Goal: Information Seeking & Learning: Learn about a topic

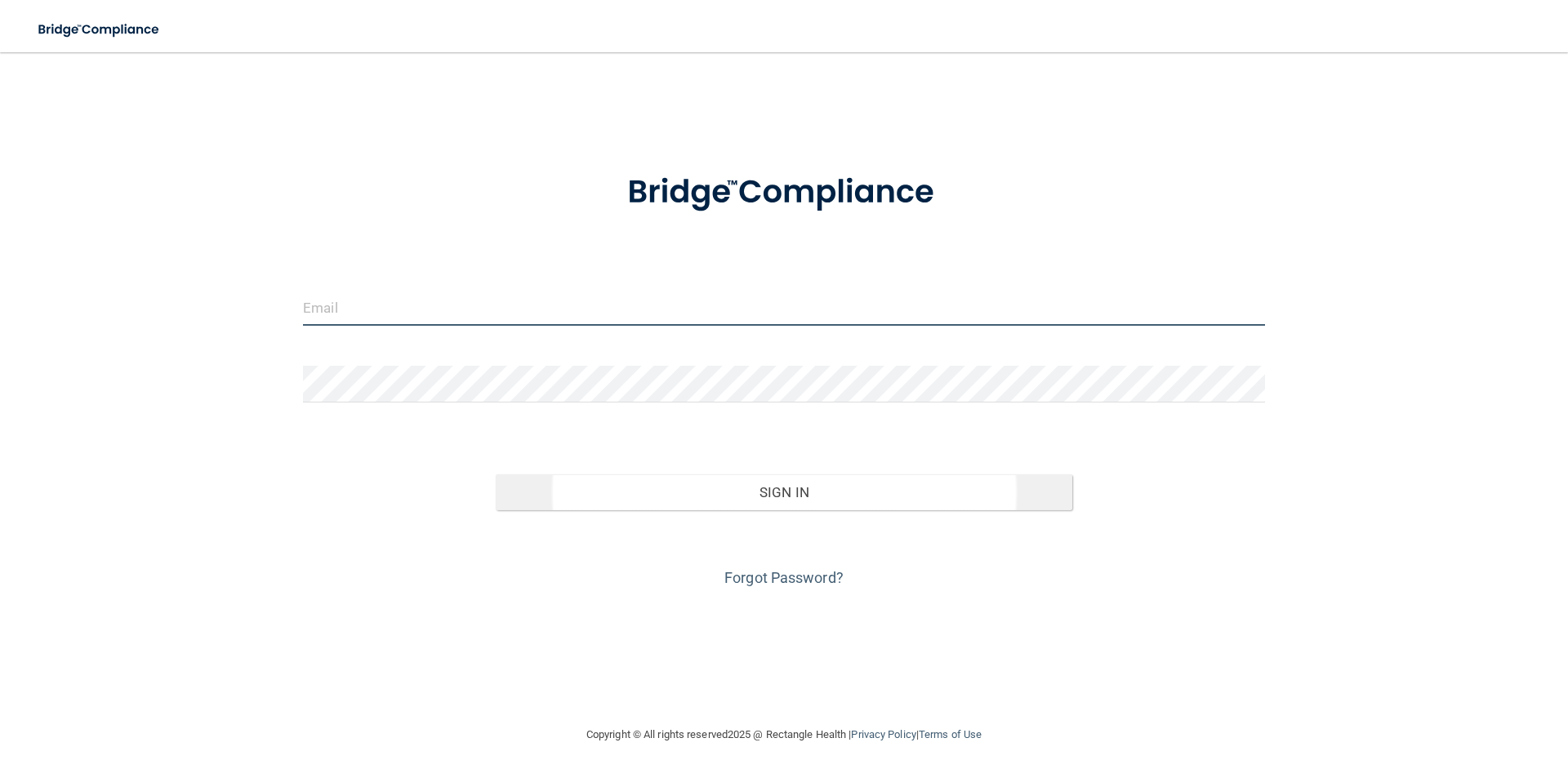
type input "[PERSON_NAME][EMAIL_ADDRESS][PERSON_NAME][DOMAIN_NAME]"
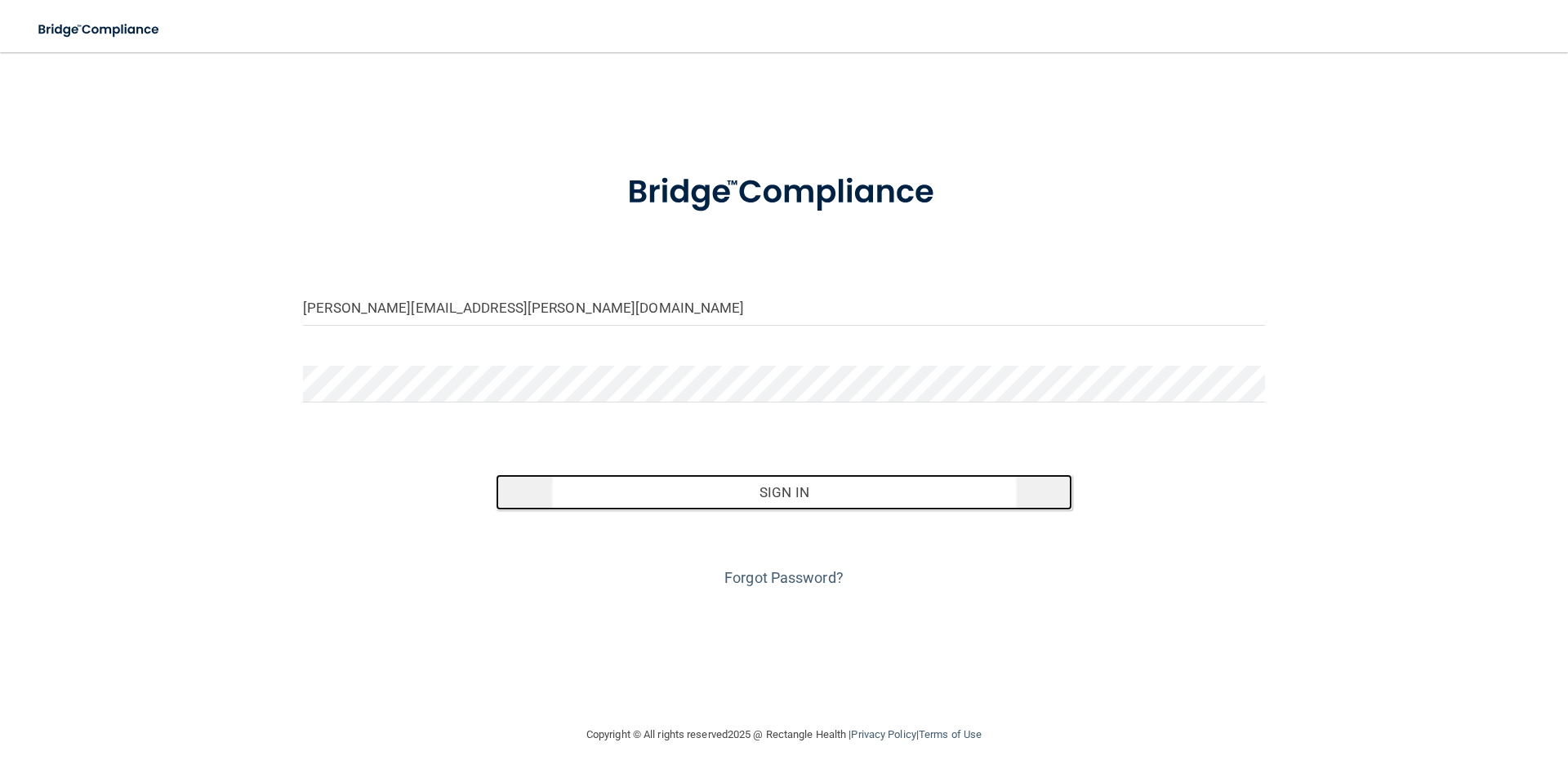
click at [786, 491] on button "Sign In" at bounding box center [784, 492] width 577 height 36
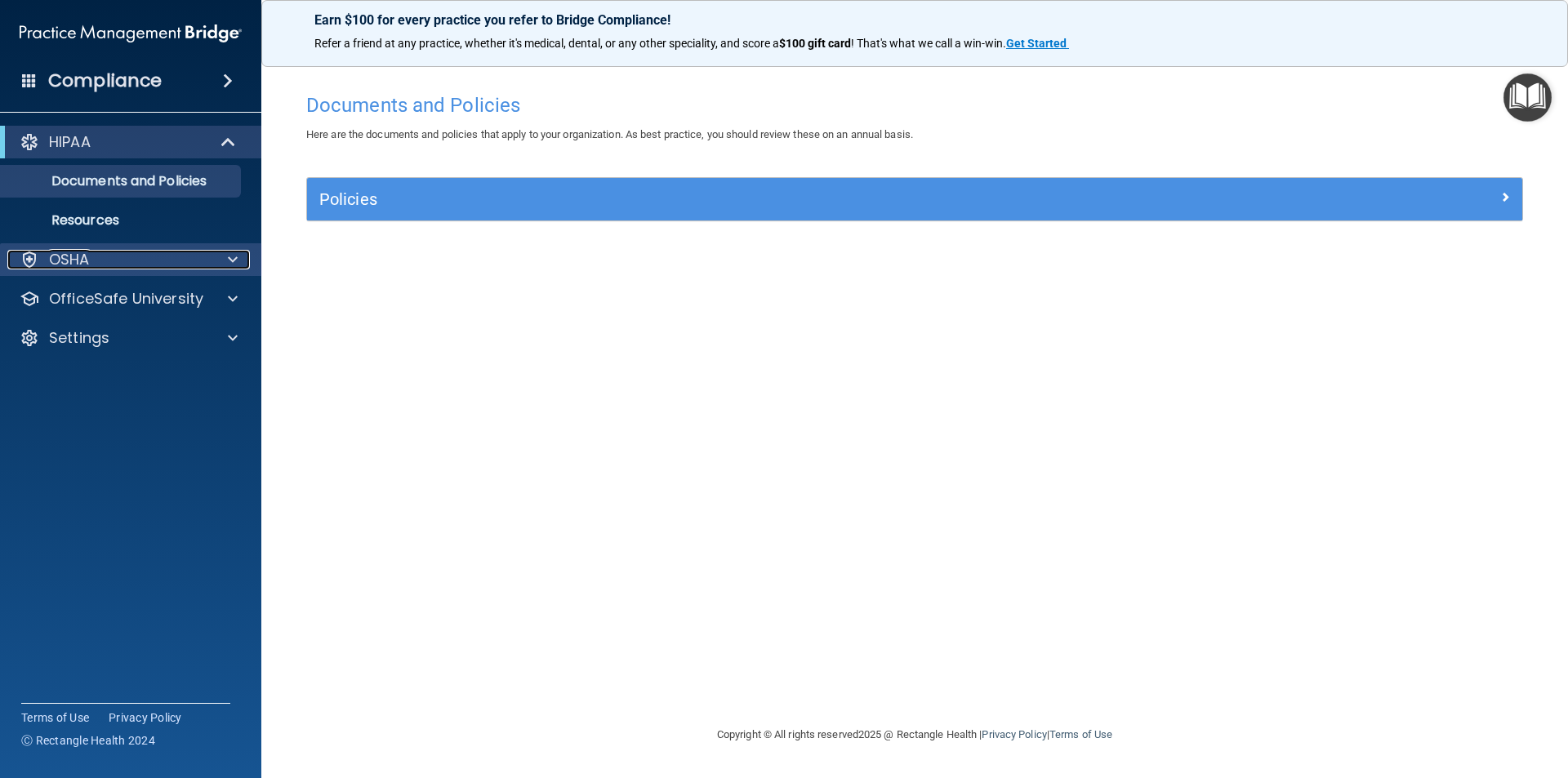
click at [182, 253] on div "OSHA" at bounding box center [108, 259] width 203 height 19
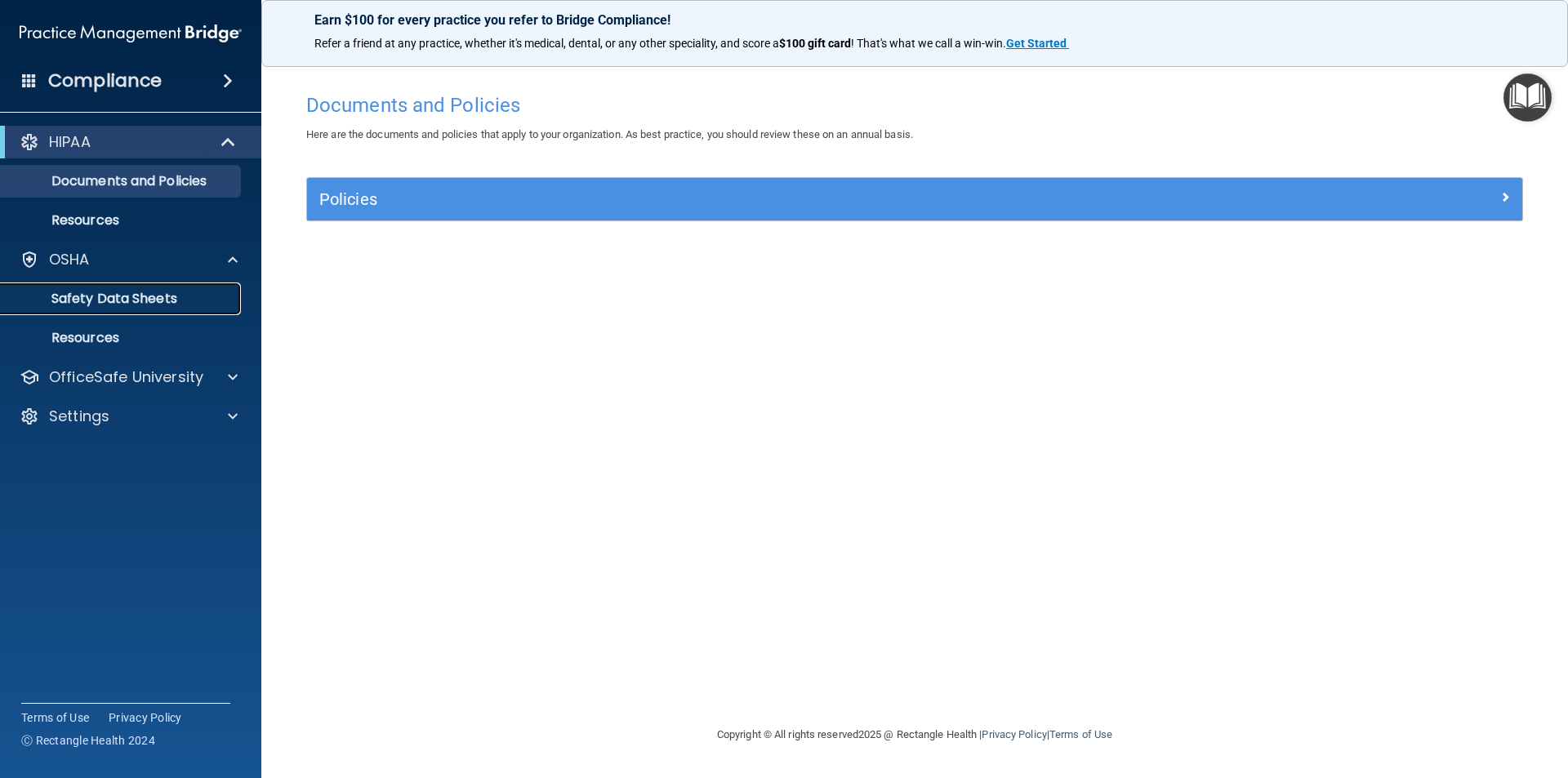
click at [124, 310] on link "Safety Data Sheets" at bounding box center [112, 299] width 257 height 33
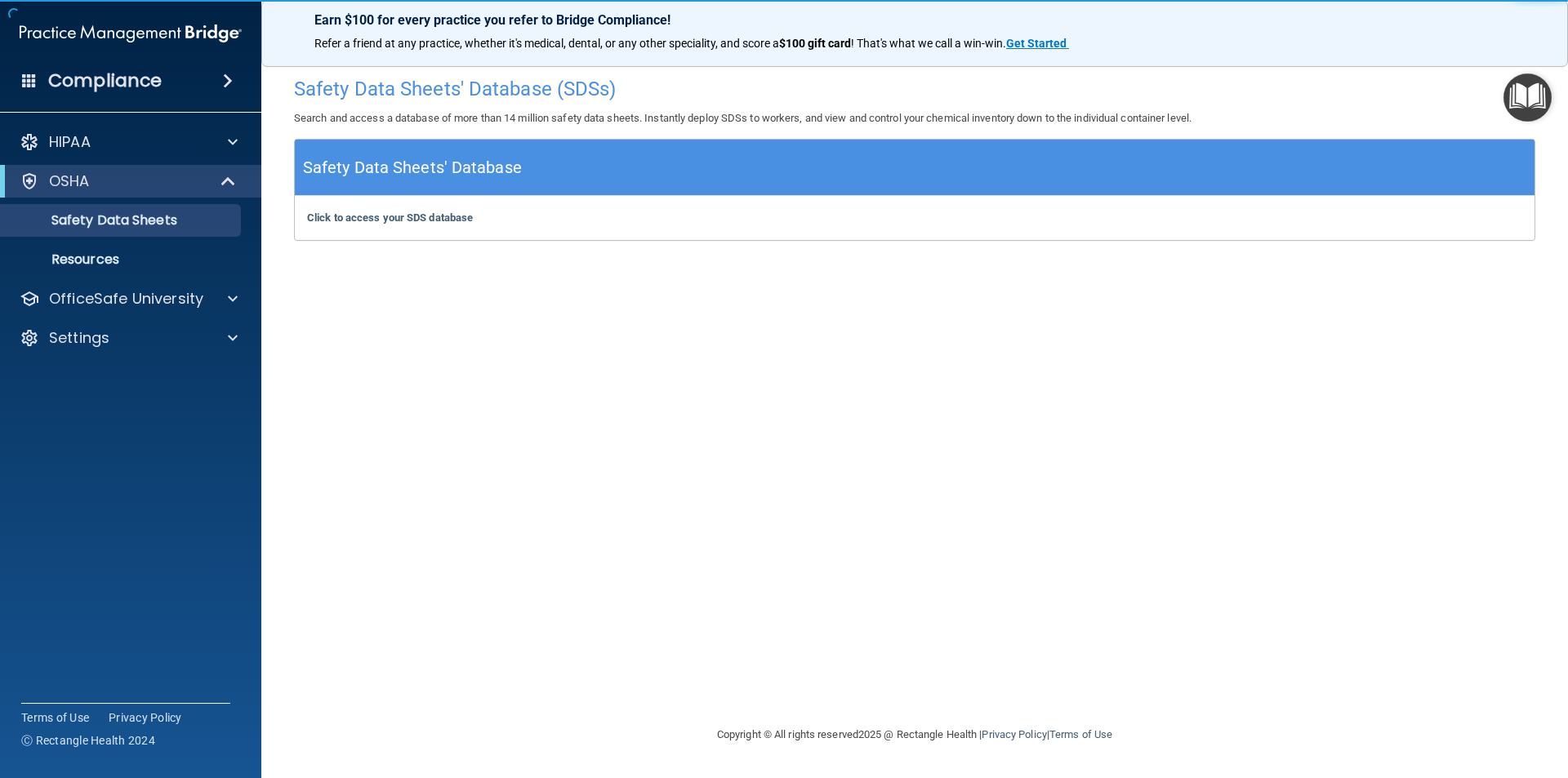
click at [49, 80] on h4 "Compliance" at bounding box center [105, 81] width 114 height 23
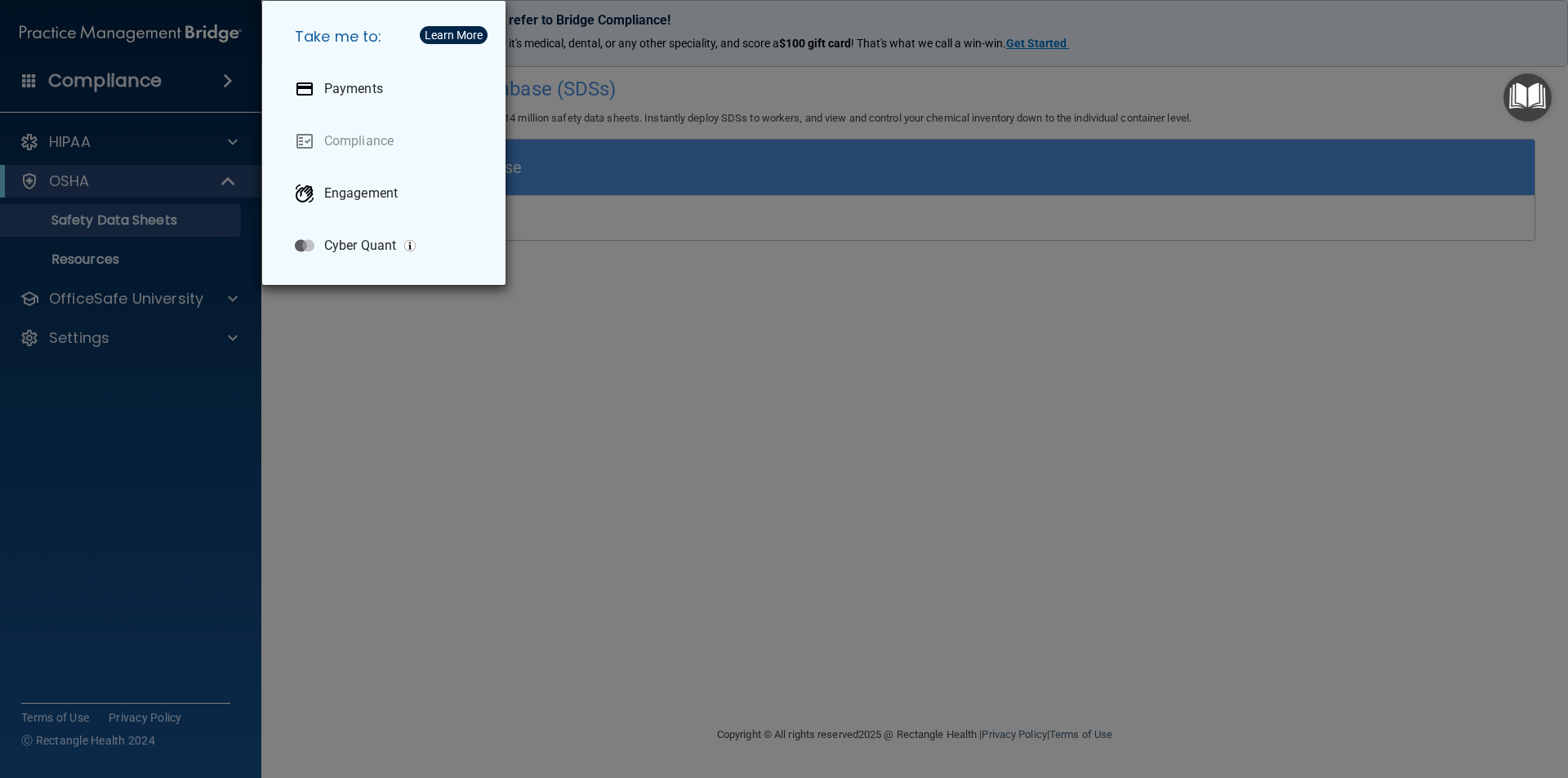
click at [214, 76] on div "Take me to: Payments Compliance Engagement Cyber Quant" at bounding box center [784, 389] width 1568 height 778
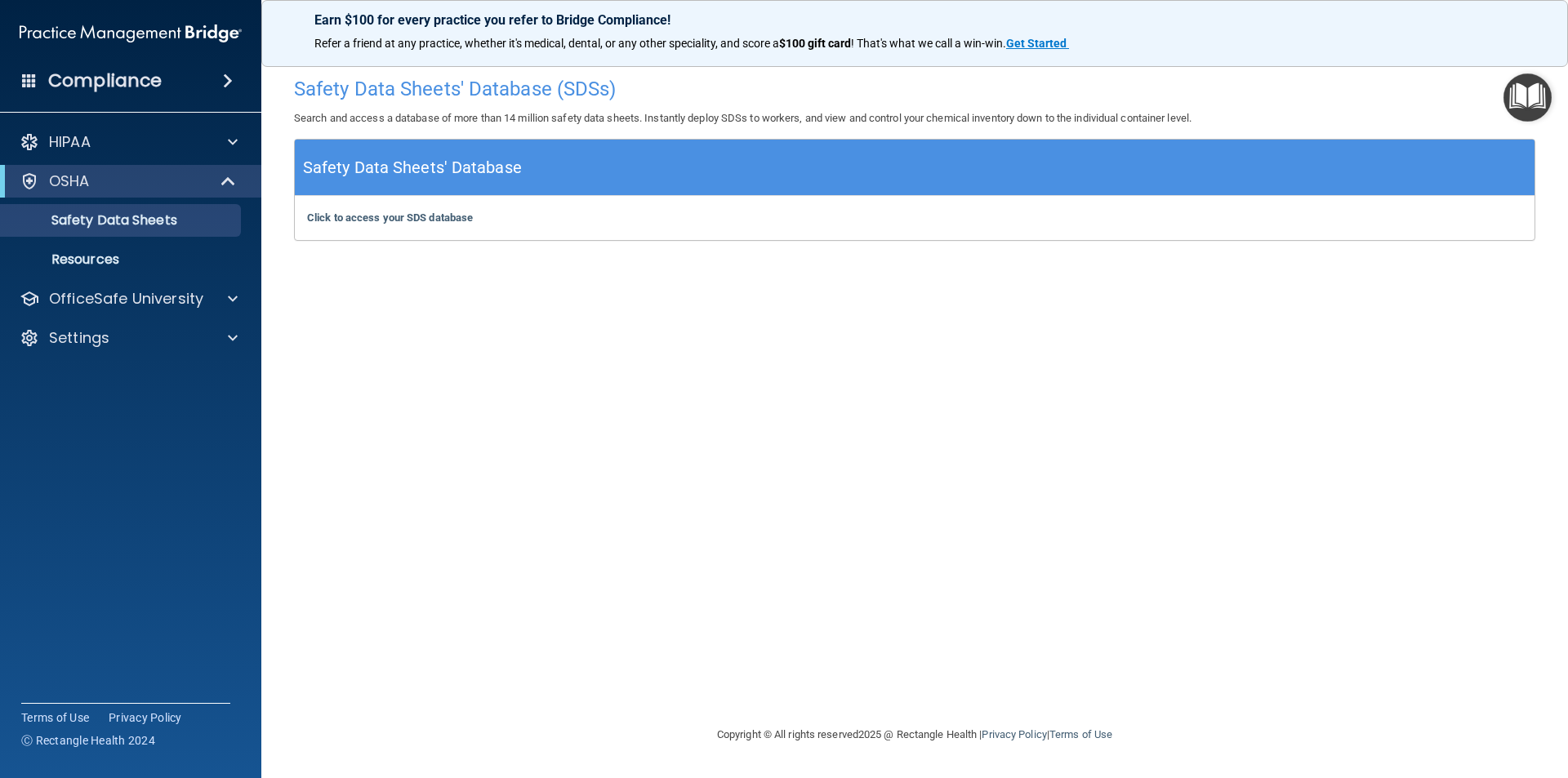
click at [228, 83] on span at bounding box center [227, 81] width 10 height 19
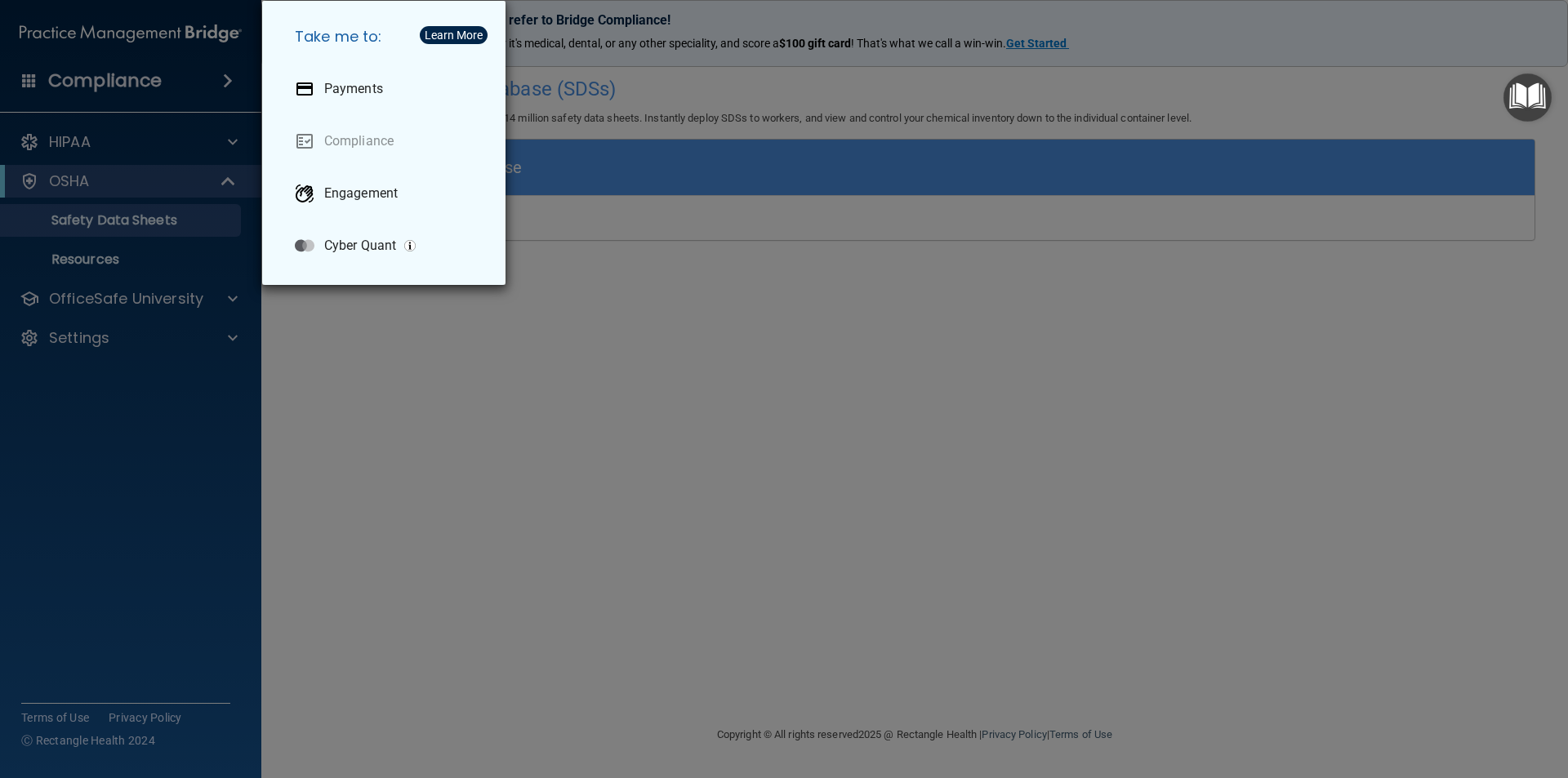
click at [228, 82] on div "Take me to: Payments Compliance Engagement Cyber Quant" at bounding box center [784, 389] width 1568 height 778
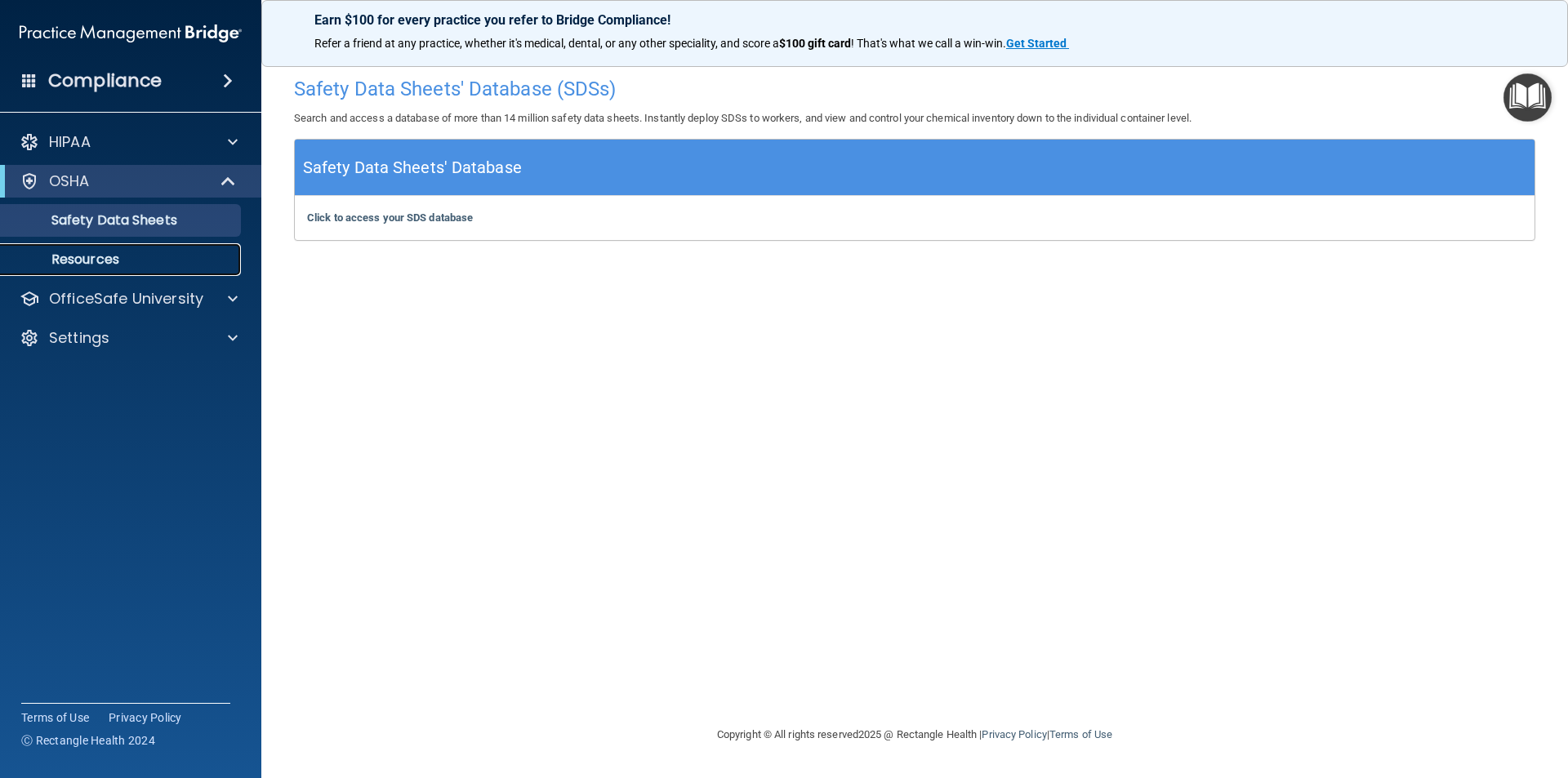
click at [91, 264] on p "Resources" at bounding box center [122, 259] width 223 height 17
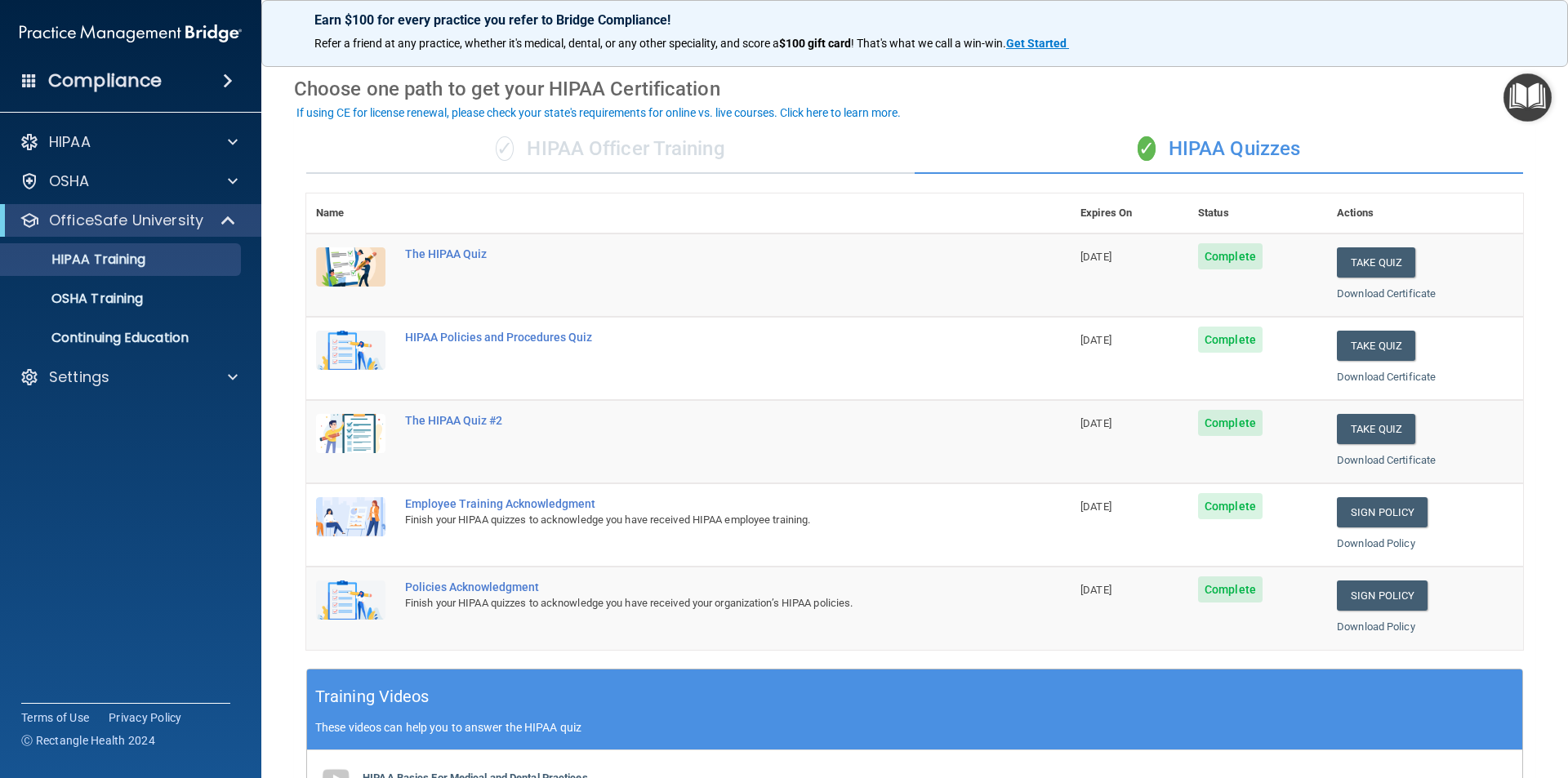
scroll to position [43, 0]
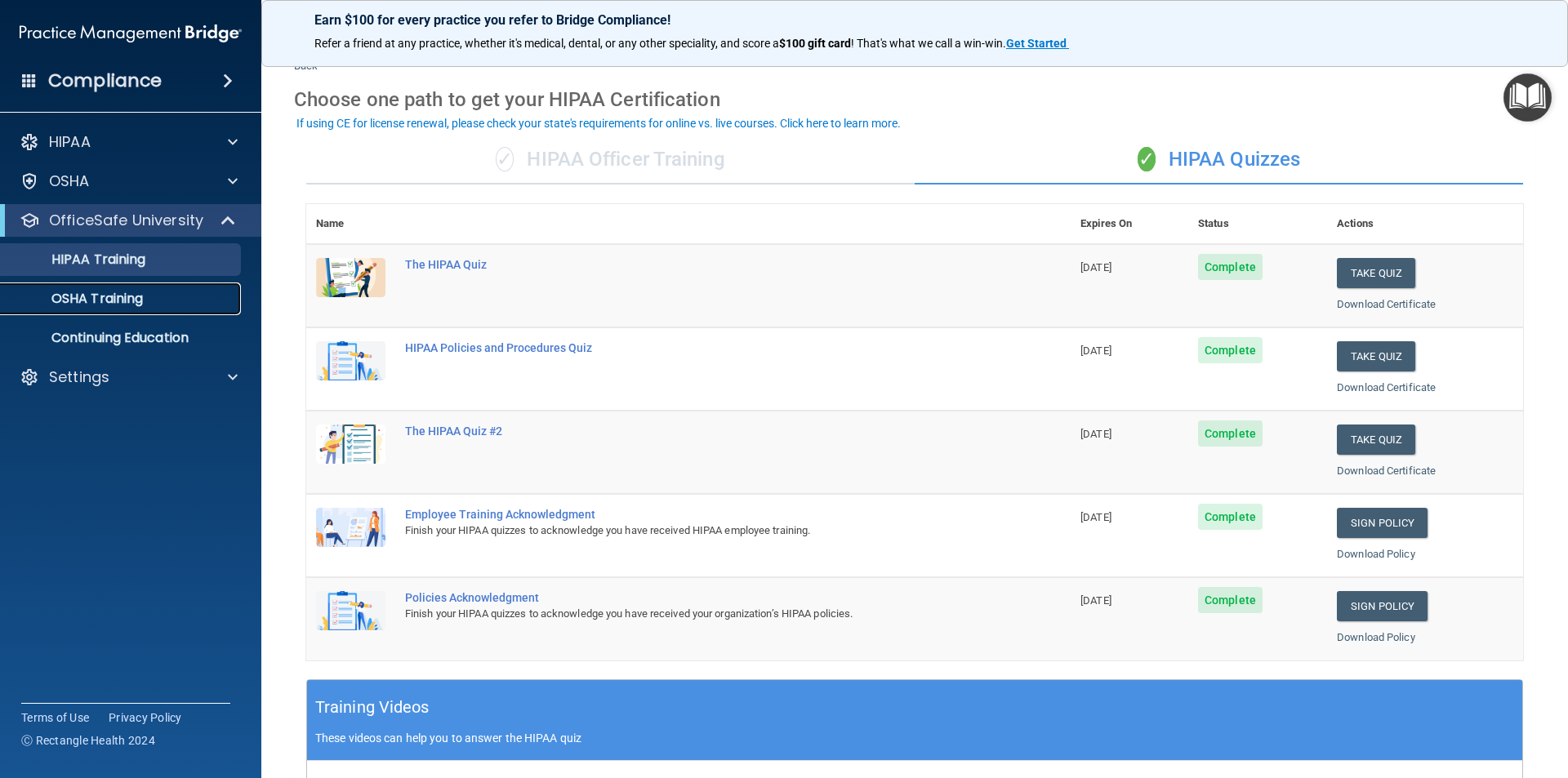
click at [156, 307] on link "OSHA Training" at bounding box center [112, 299] width 257 height 33
